Goal: Task Accomplishment & Management: Manage account settings

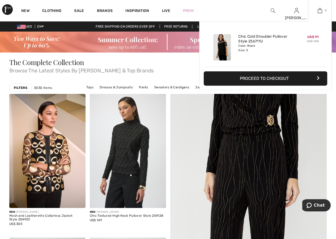
click at [319, 11] on img at bounding box center [319, 10] width 5 height 6
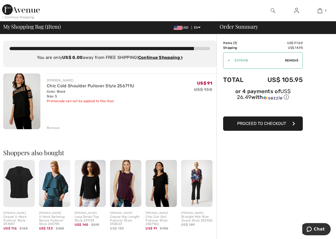
click at [296, 14] on img at bounding box center [296, 10] width 5 height 6
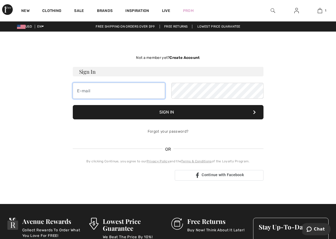
type input "Too small through the thighs. Size 6 normally fits"
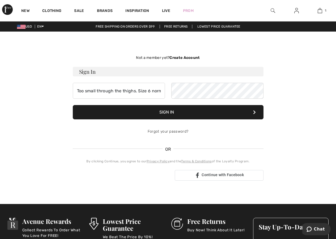
click at [298, 12] on img at bounding box center [296, 10] width 5 height 6
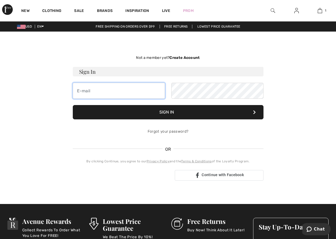
type input "Too small through the thighs. Size 6 normally fits"
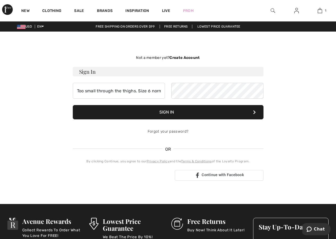
click at [108, 72] on h3 "Sign In" at bounding box center [168, 72] width 191 height 10
click at [92, 72] on h3 "Sign In" at bounding box center [168, 72] width 191 height 10
click at [165, 110] on button "Sign In" at bounding box center [168, 112] width 191 height 14
click at [170, 133] on link "Forgot your password?" at bounding box center [168, 131] width 41 height 5
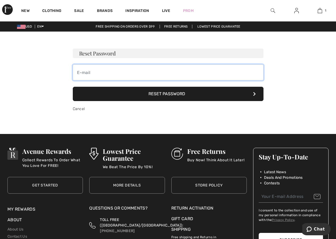
click at [98, 72] on input "email" at bounding box center [168, 72] width 191 height 16
type input "[EMAIL_ADDRESS][DOMAIN_NAME]"
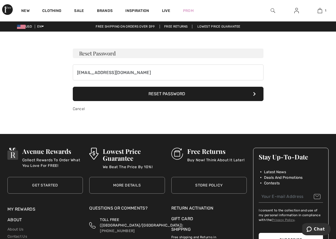
click at [83, 96] on button "Reset Password" at bounding box center [168, 94] width 191 height 14
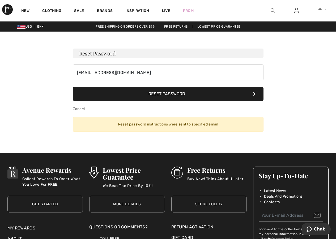
click at [255, 95] on icon at bounding box center [254, 94] width 3 height 4
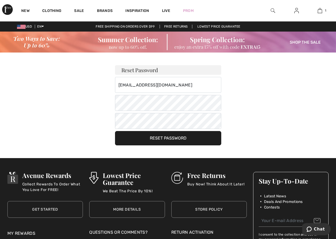
click at [215, 141] on button "Reset Password" at bounding box center [168, 138] width 106 height 14
